Goal: Contribute content: Add original content to the website for others to see

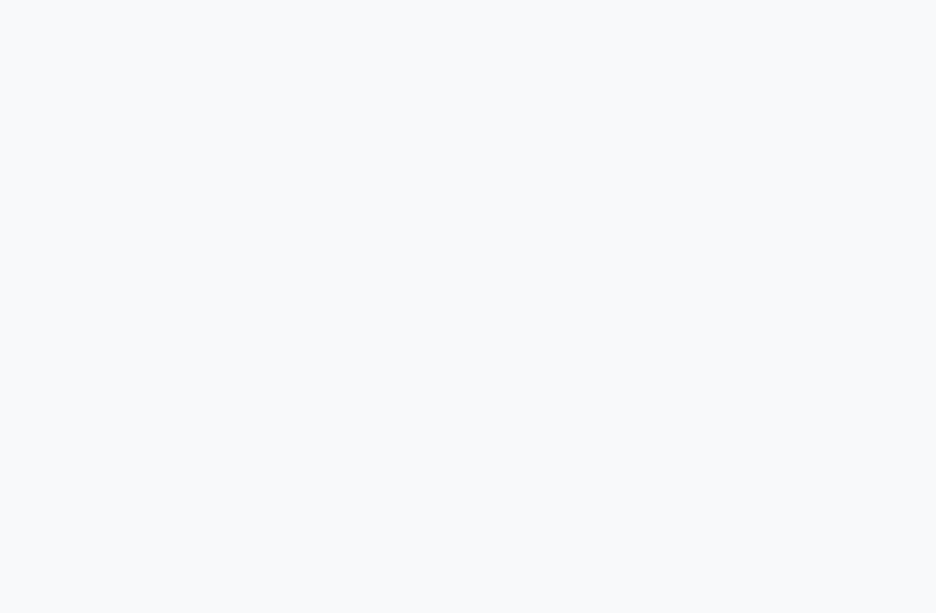
scroll to position [679, 0]
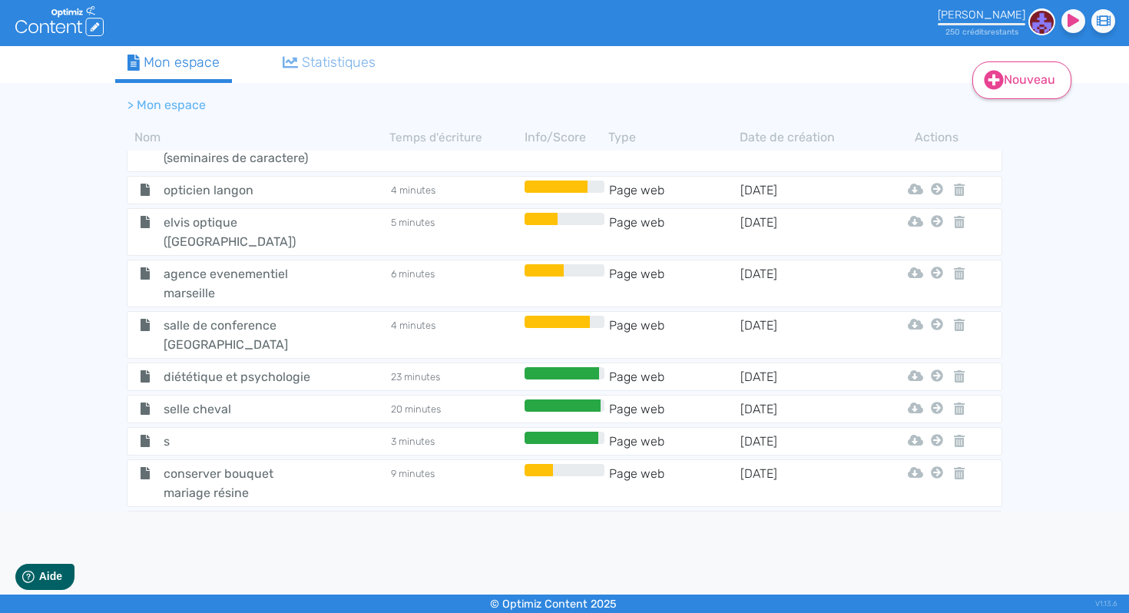
scroll to position [679, 0]
click at [935, 76] on link "Nouveau" at bounding box center [1021, 80] width 99 height 38
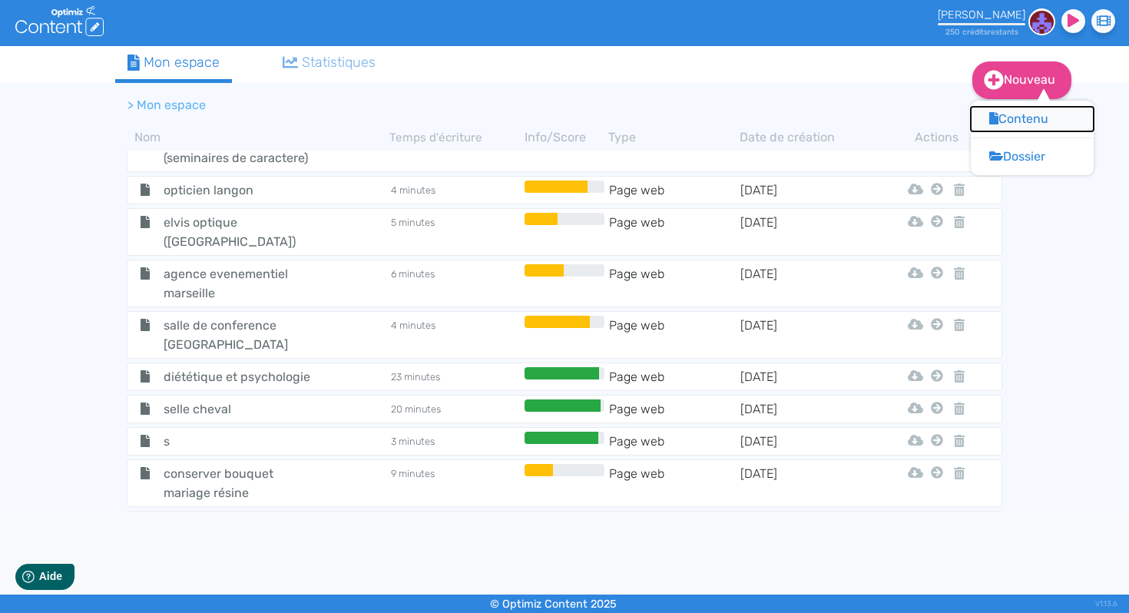
click at [935, 119] on button "Contenu" at bounding box center [1031, 119] width 123 height 25
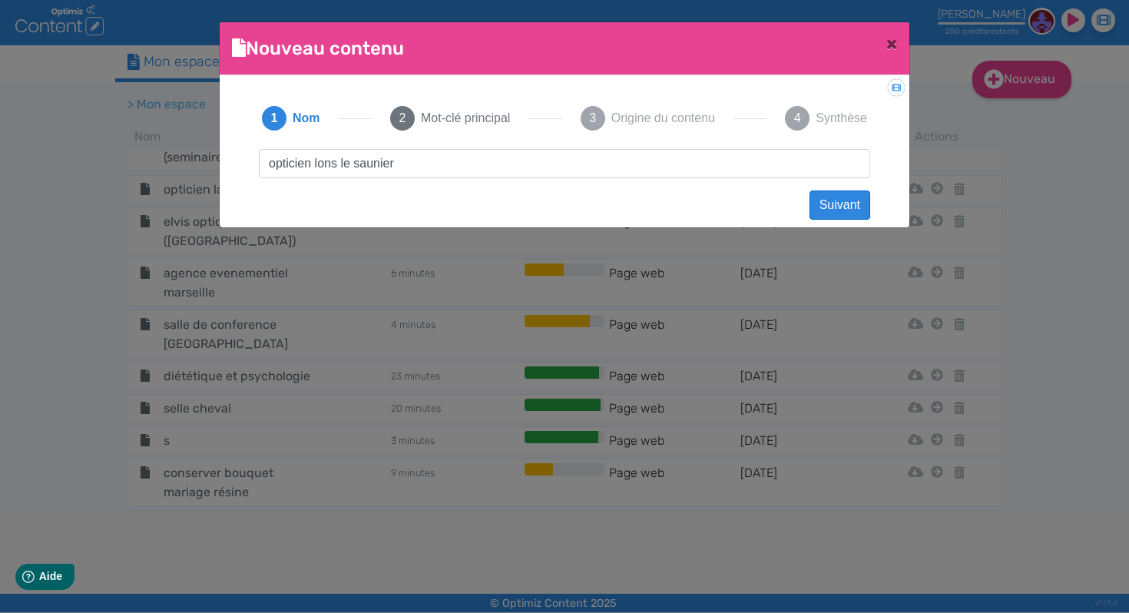
type input "opticien lons le saunier"
click at [855, 202] on button "Suivant" at bounding box center [839, 204] width 61 height 29
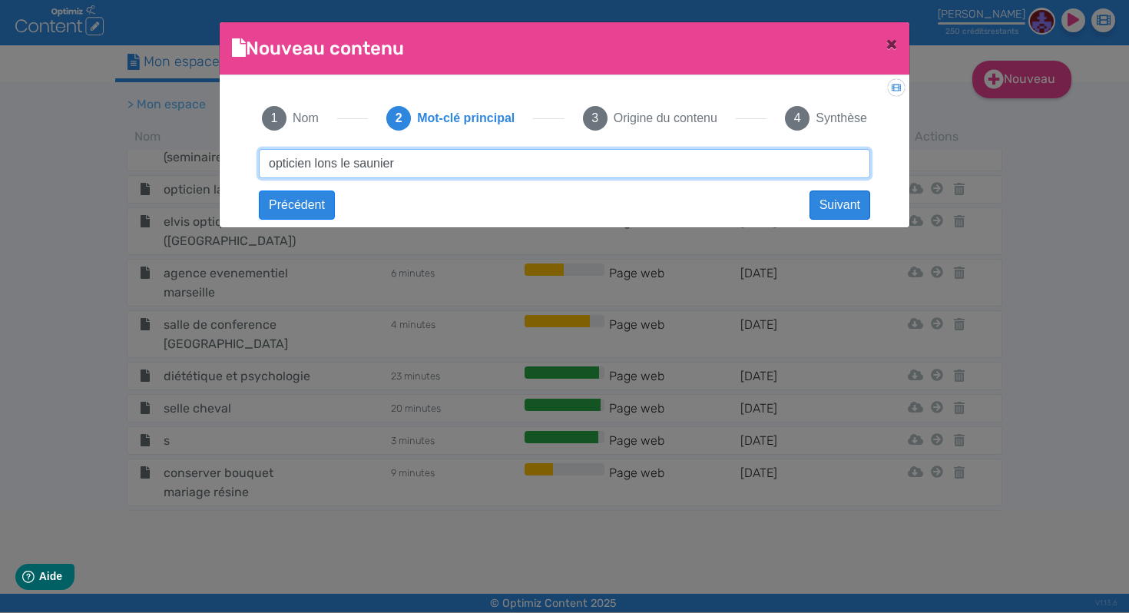
type input "opticien lons le saunier"
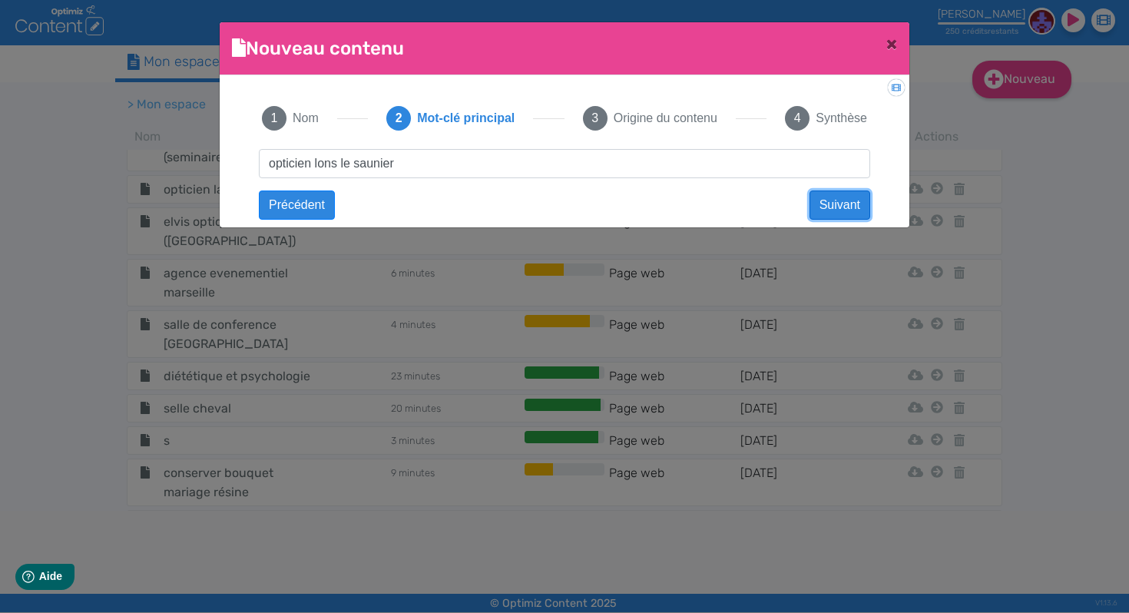
click at [835, 201] on button "Suivant" at bounding box center [839, 204] width 61 height 29
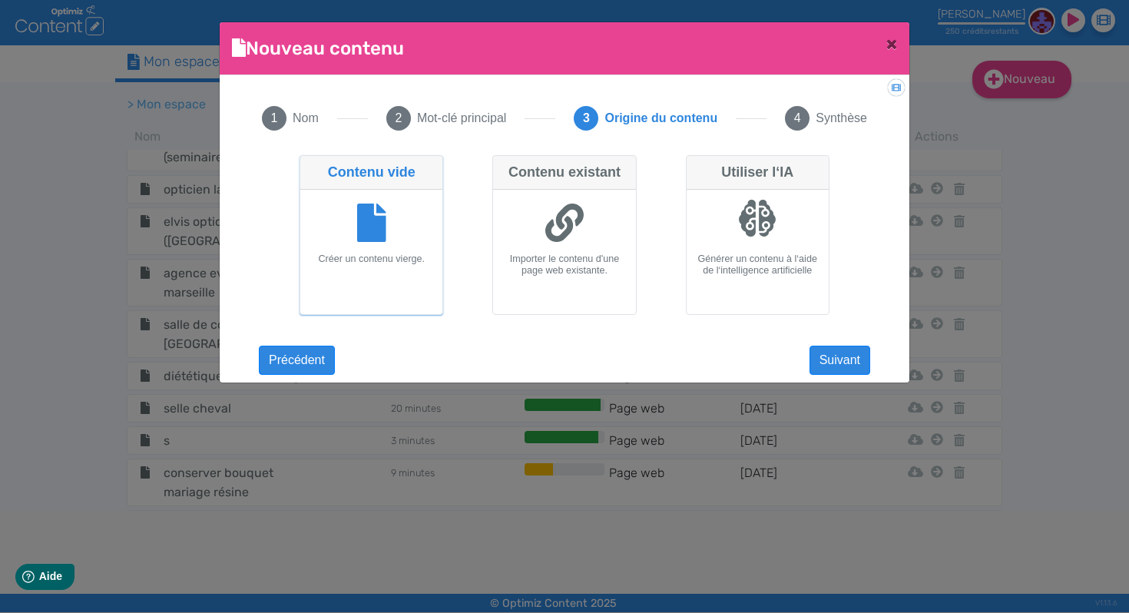
click at [580, 246] on fa-icon at bounding box center [564, 224] width 38 height 43
click at [502, 165] on input "Contenu existant Importer le contenu d'une page web existante." at bounding box center [497, 160] width 10 height 10
radio input "true"
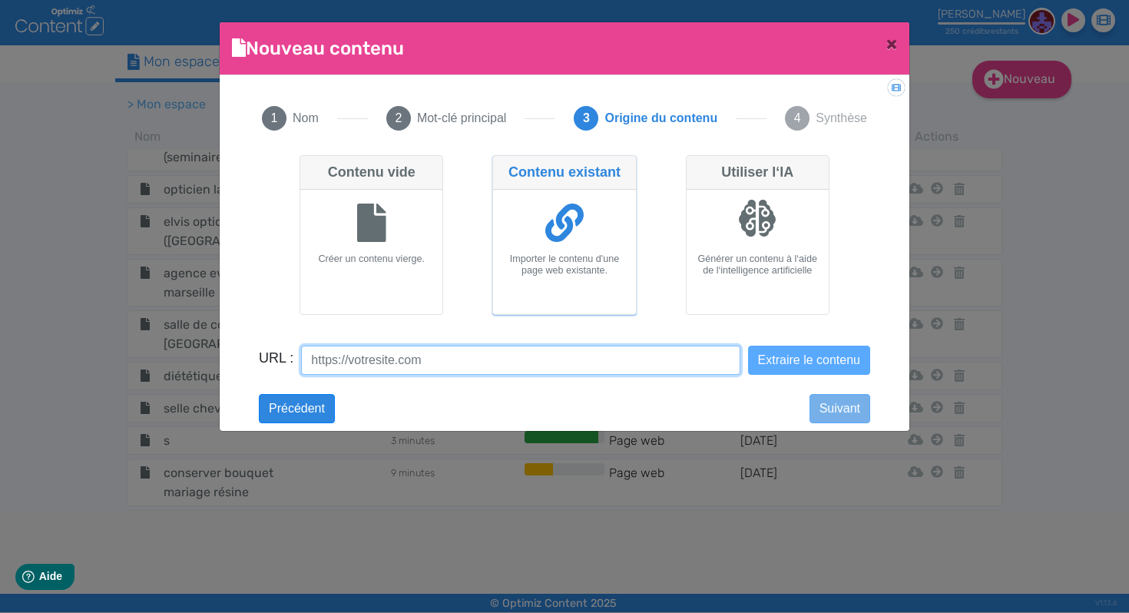
click at [560, 368] on input "URL :" at bounding box center [520, 360] width 438 height 29
paste input "https://kuhnioptique.fr/fr/opticien-lons-le-saunier-montmorot/"
type input "https://kuhnioptique.fr/fr/opticien-lons-le-saunier-montmorot/"
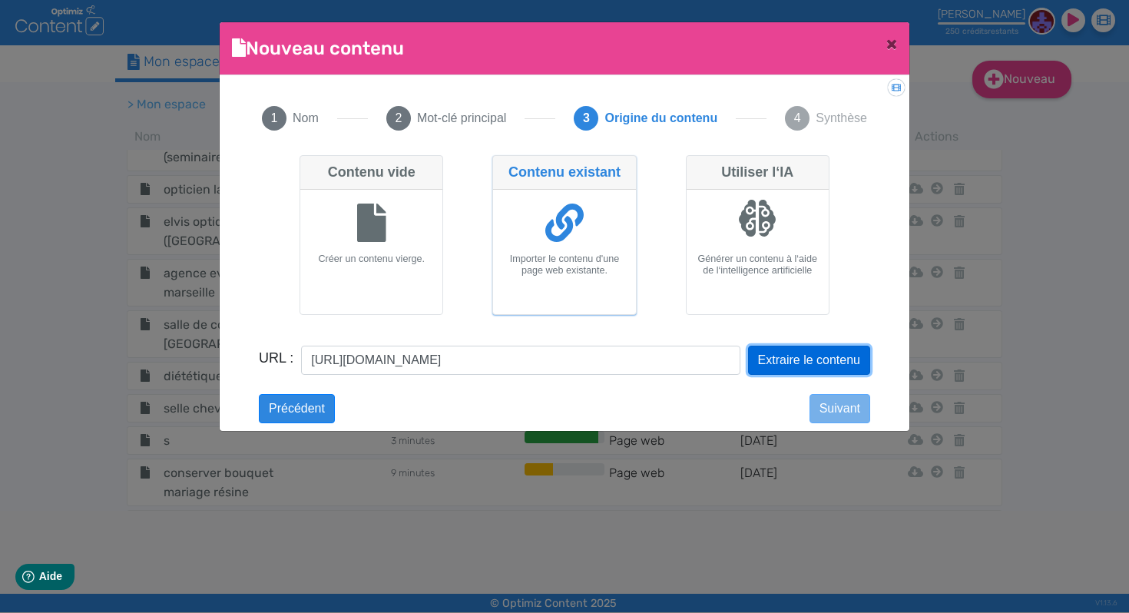
click at [834, 359] on button "Extraire le contenu" at bounding box center [809, 360] width 122 height 29
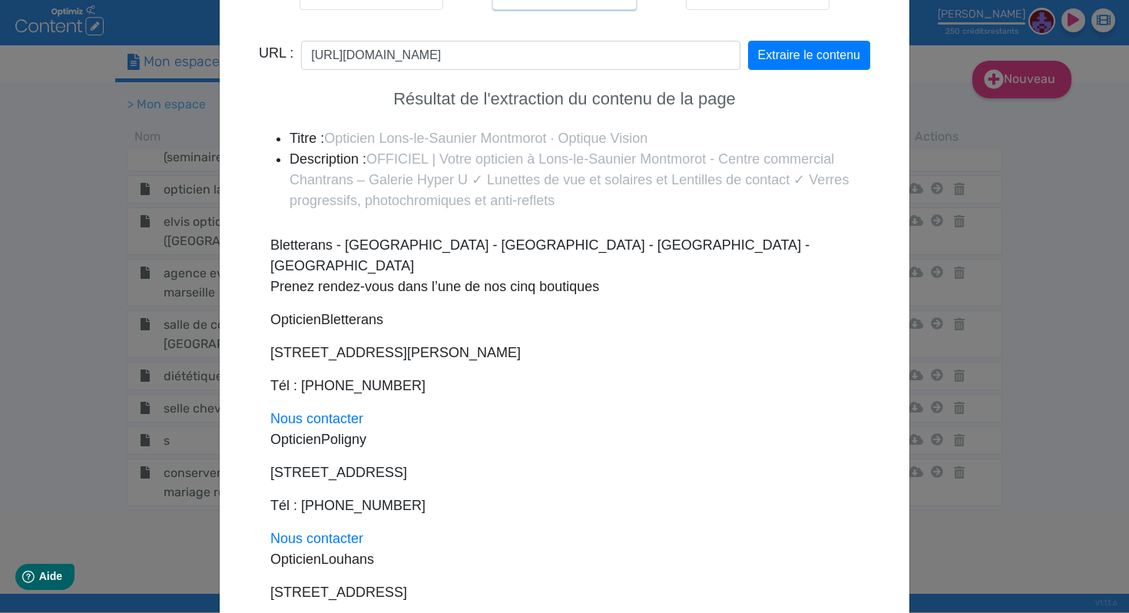
scroll to position [374, 0]
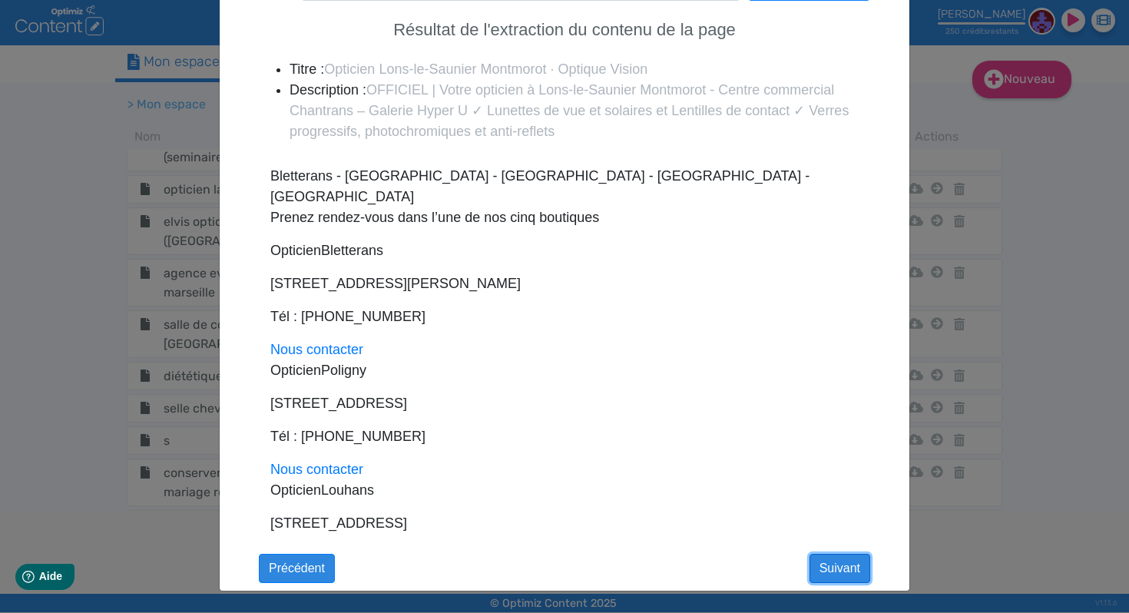
click at [829, 564] on button "Suivant" at bounding box center [839, 568] width 61 height 29
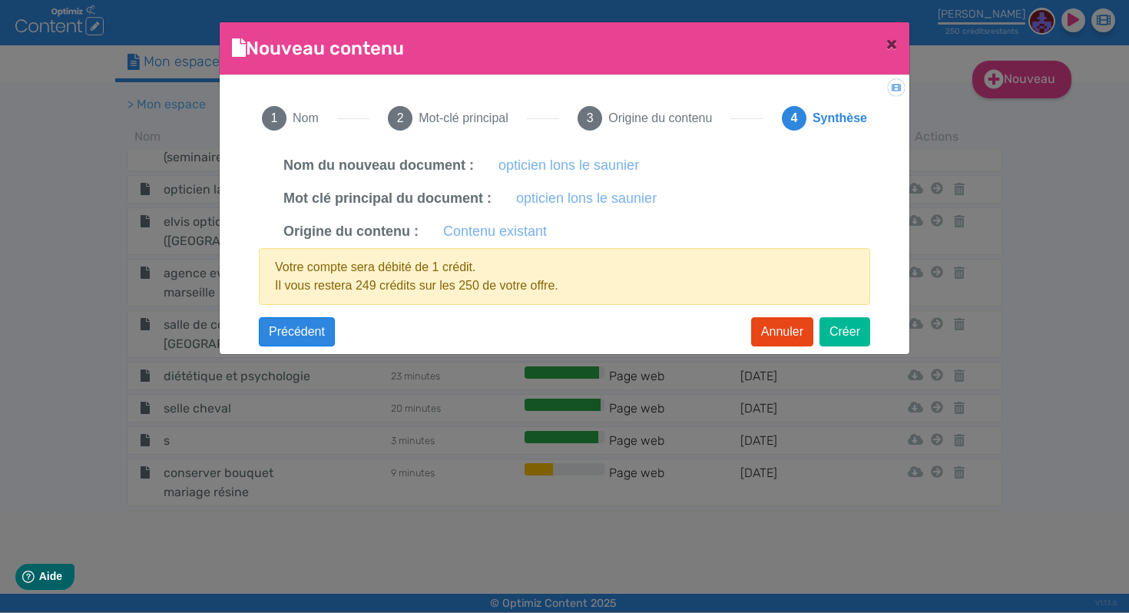
scroll to position [0, 0]
click at [846, 330] on button "Créer" at bounding box center [844, 331] width 51 height 29
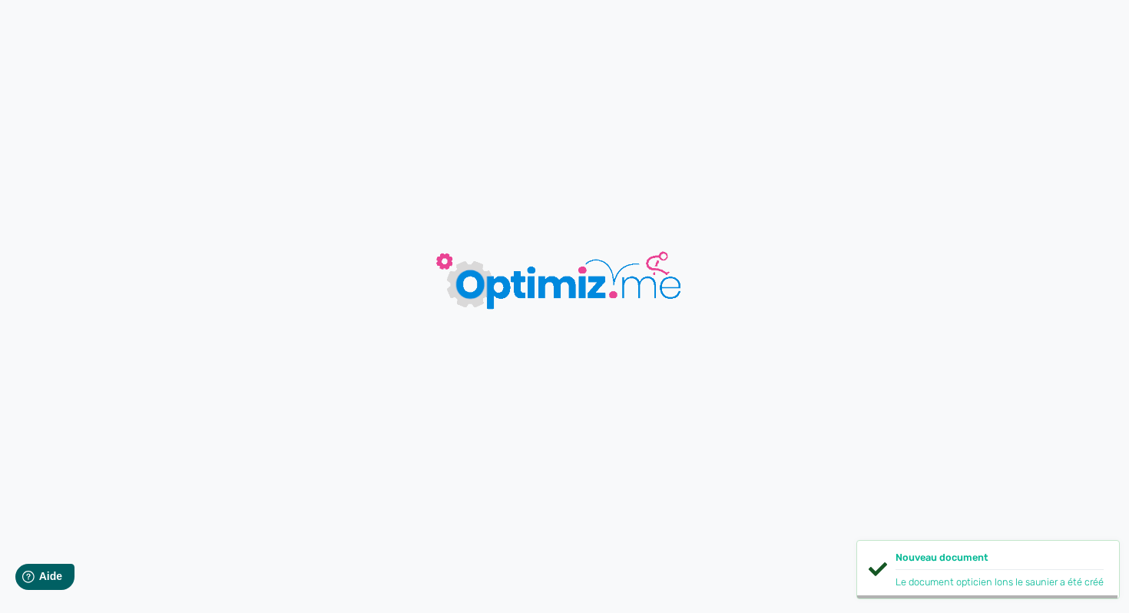
type input "opticien lons le saunier"
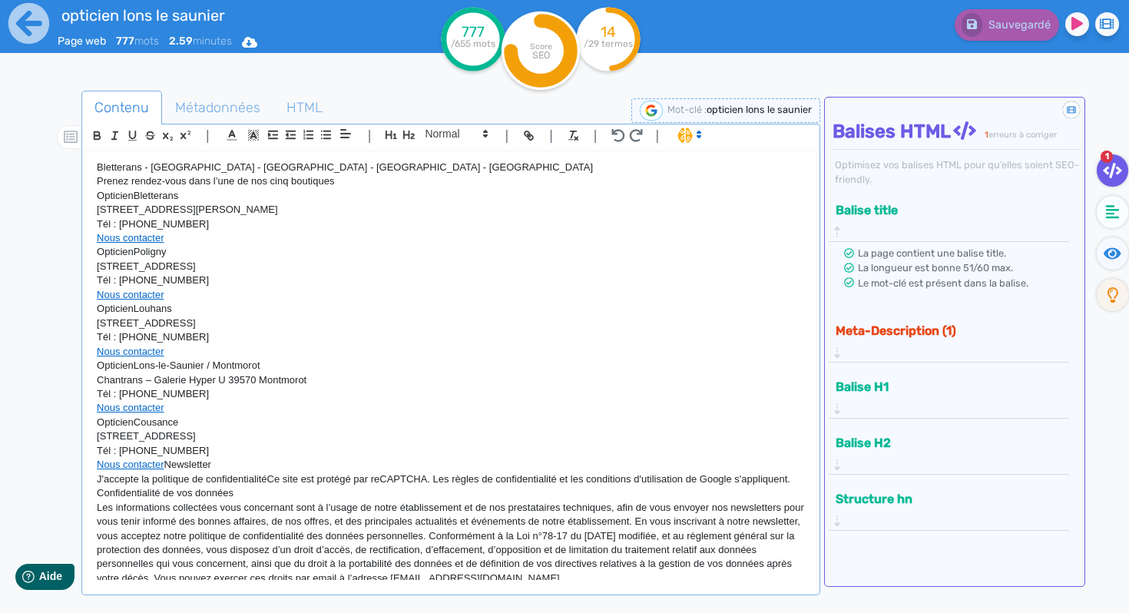
click at [935, 318] on button "Meta-Description (1)" at bounding box center [943, 330] width 224 height 25
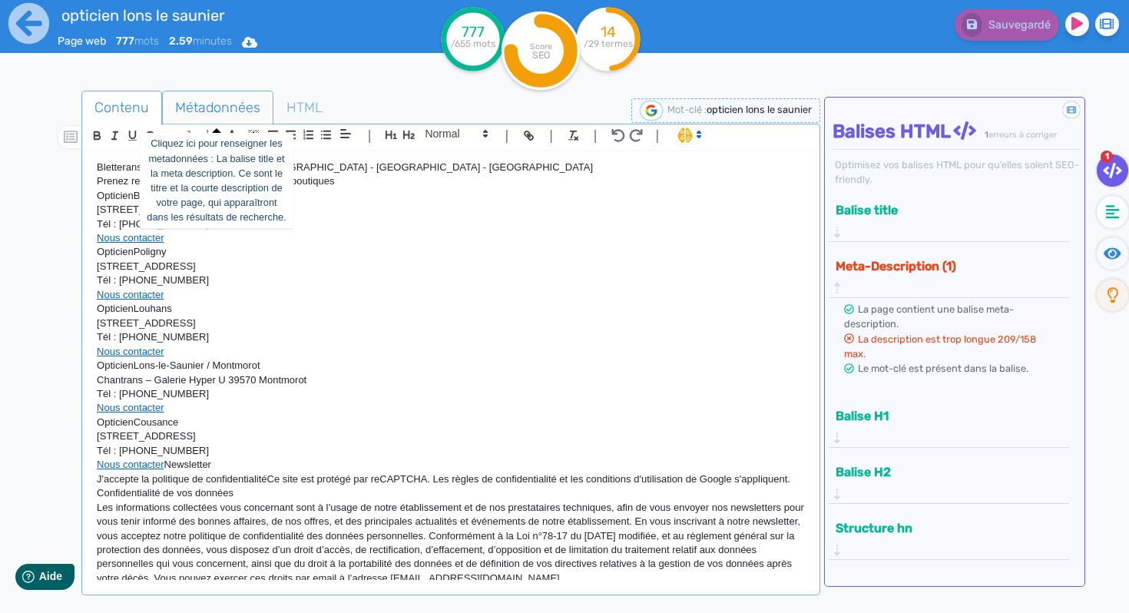
click at [221, 108] on span "Métadonnées" at bounding box center [218, 107] width 110 height 41
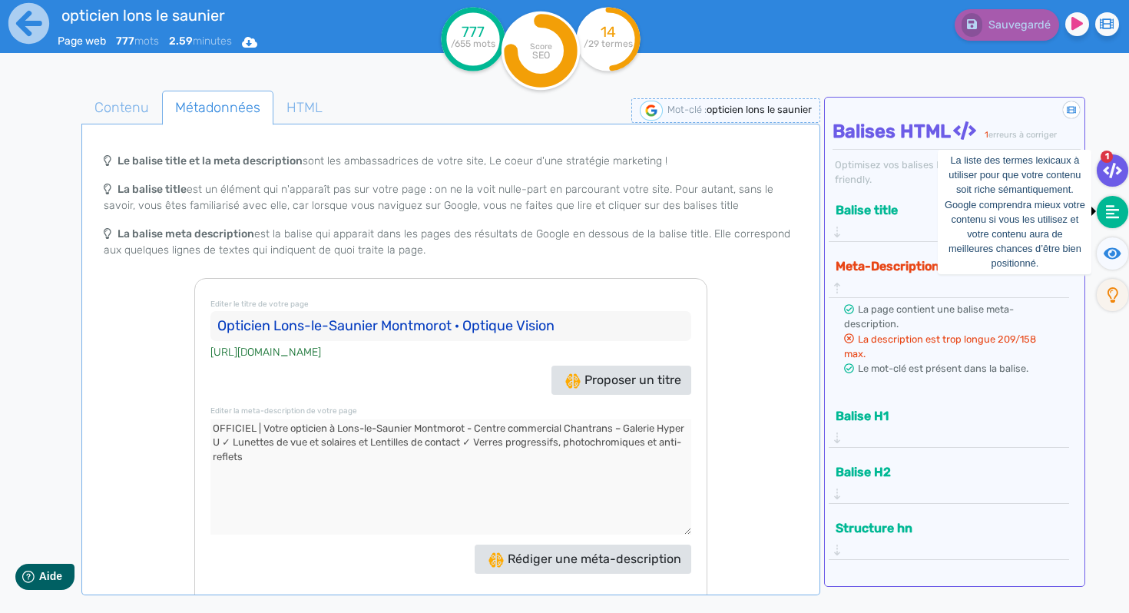
click at [935, 217] on icon at bounding box center [1113, 212] width 14 height 14
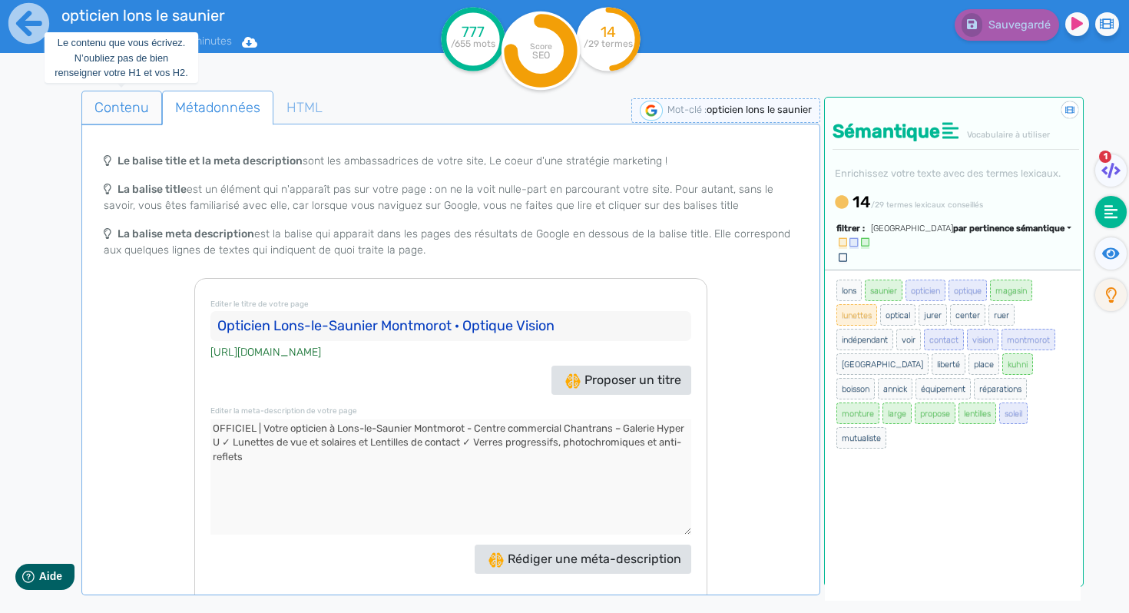
click at [117, 102] on span "Contenu" at bounding box center [121, 107] width 79 height 41
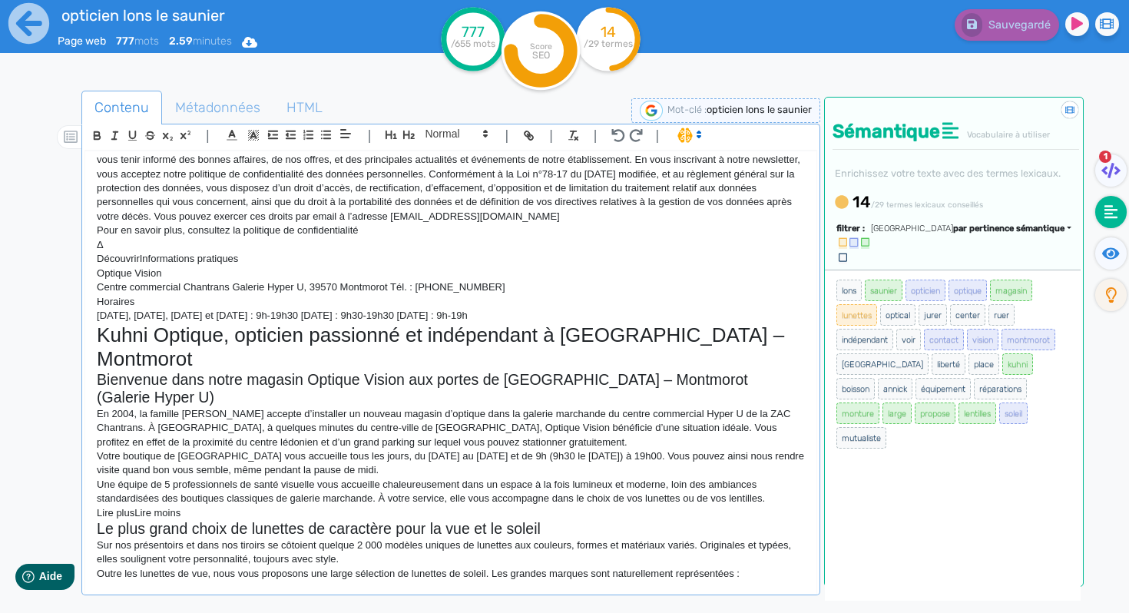
scroll to position [385, 0]
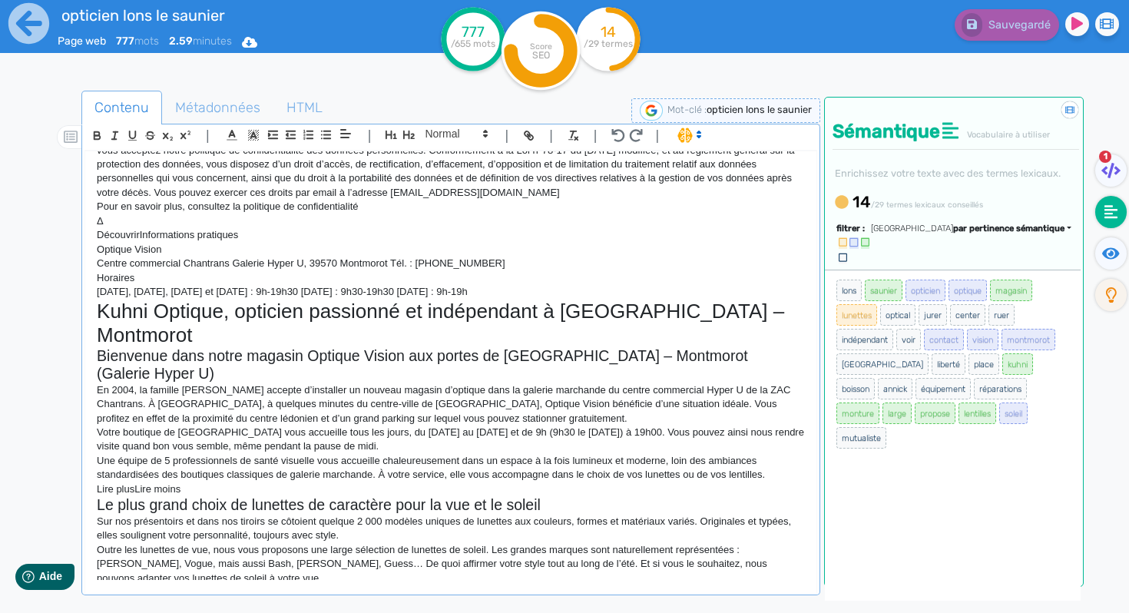
click at [858, 329] on span "indépendant" at bounding box center [864, 339] width 57 height 21
click at [538, 312] on h1 "Kuhni Optique, opticien passionné et indépendant à Lons-le-Saunier – Montmorot" at bounding box center [451, 323] width 708 height 48
click at [662, 382] on h2 "Bienvenue dans notre magasin Optique Vision aux portes de Lons-le-Saunier – Mon…" at bounding box center [451, 365] width 708 height 36
click at [601, 312] on h1 "Kuhni Optique, opticien passionné et indépendant à Lons-le-Saunier – Montmorot" at bounding box center [451, 323] width 708 height 48
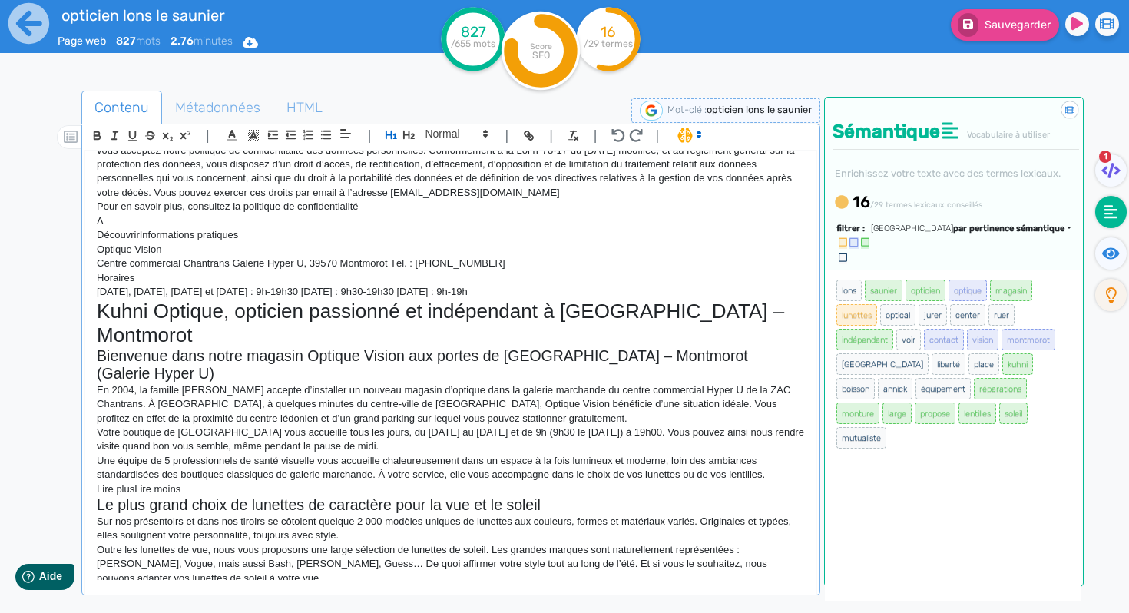
click at [661, 416] on p "En 2004, la famille Kuhni accepte d’installer un nouveau magasin d’optique dans…" at bounding box center [451, 404] width 708 height 42
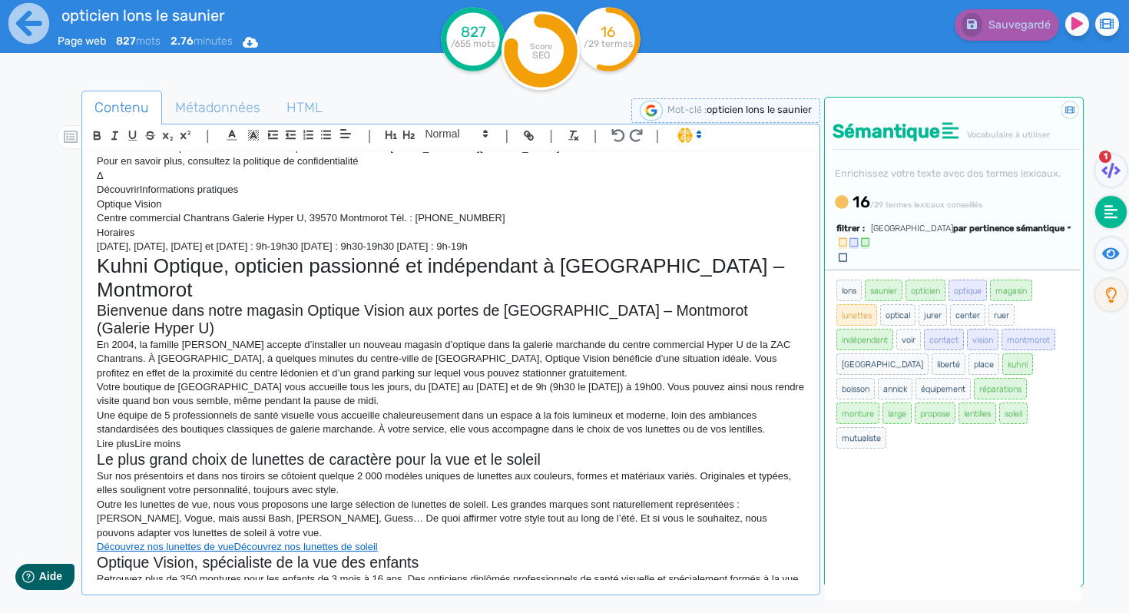
scroll to position [0, 0]
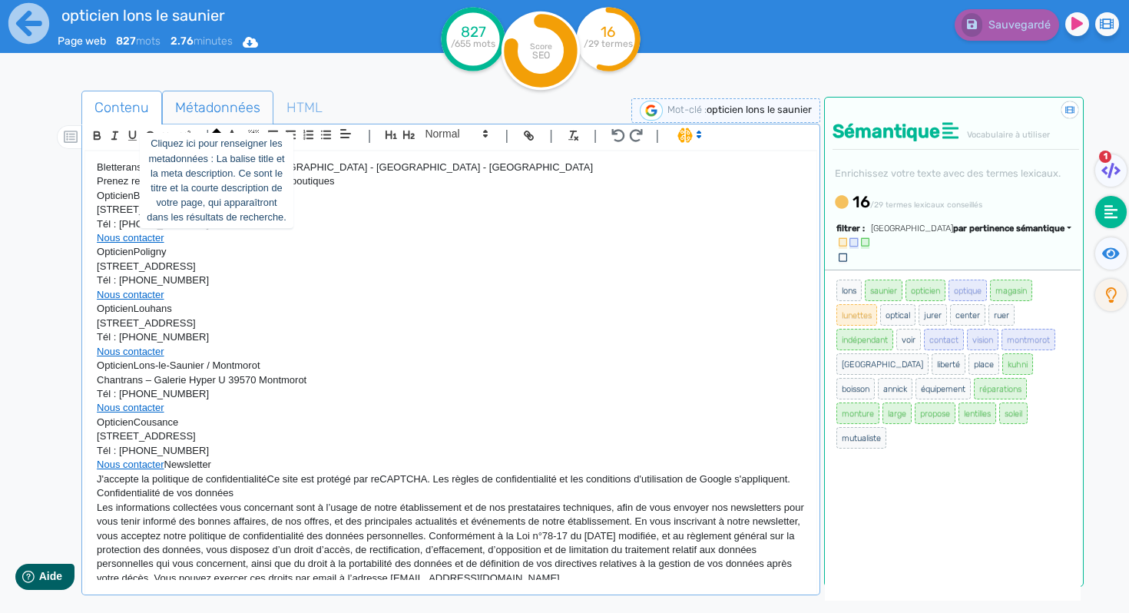
click at [228, 109] on span "Métadonnées" at bounding box center [218, 107] width 110 height 41
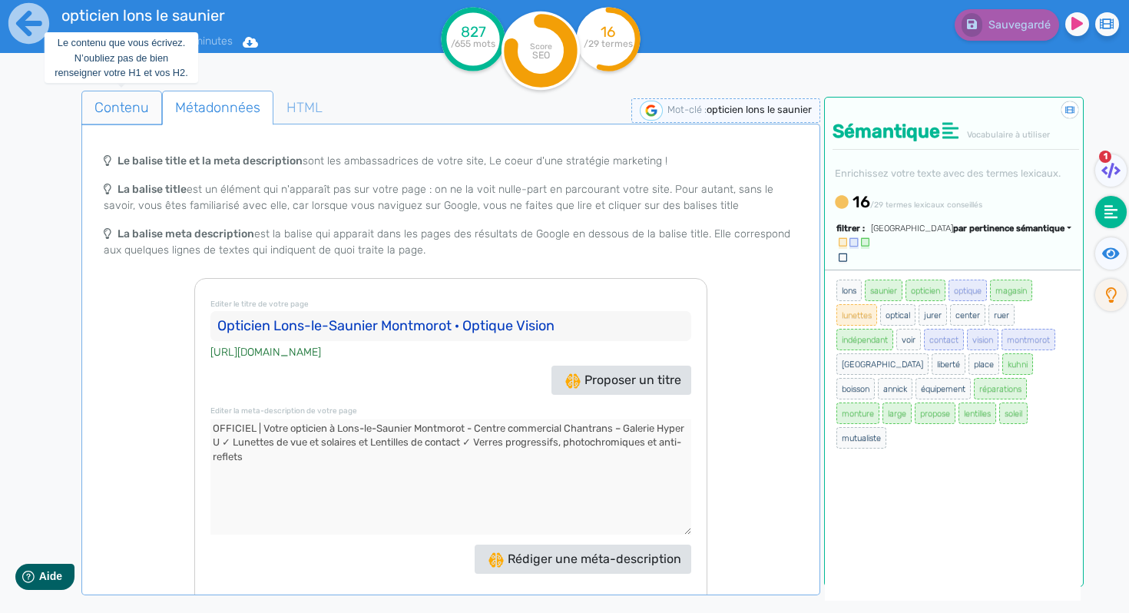
click at [127, 110] on span "Contenu" at bounding box center [121, 107] width 79 height 41
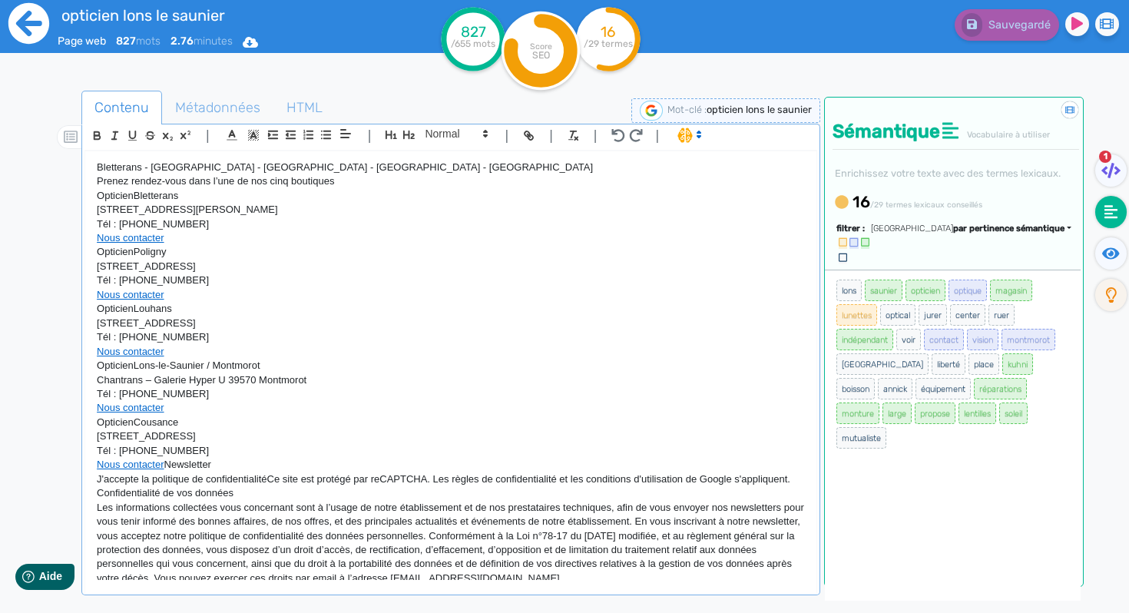
click at [26, 25] on icon at bounding box center [29, 23] width 42 height 42
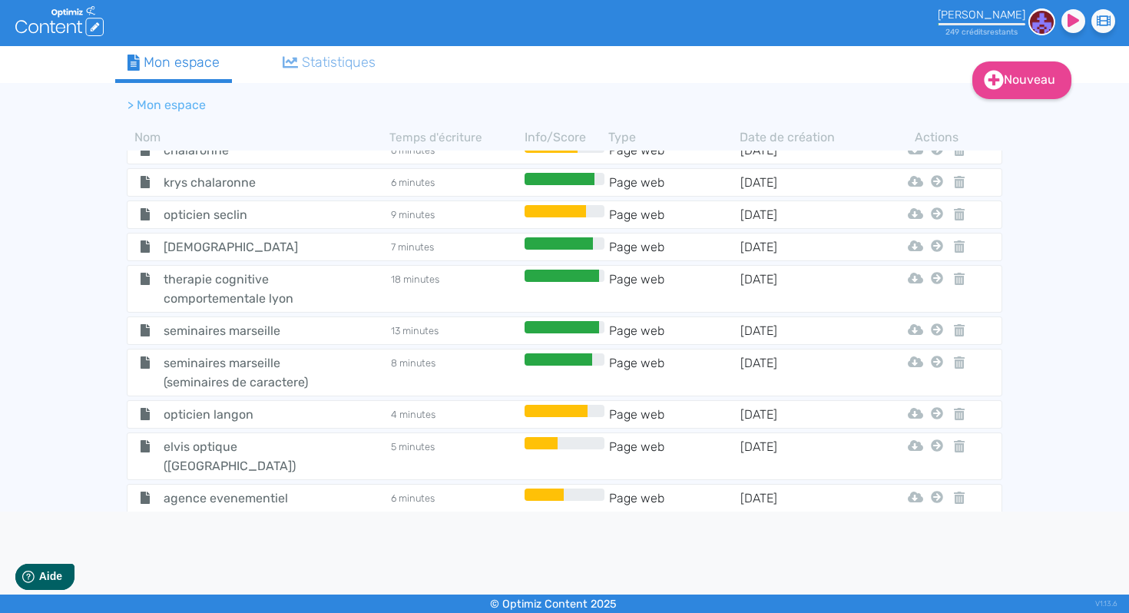
scroll to position [599, 0]
